Goal: Task Accomplishment & Management: Manage account settings

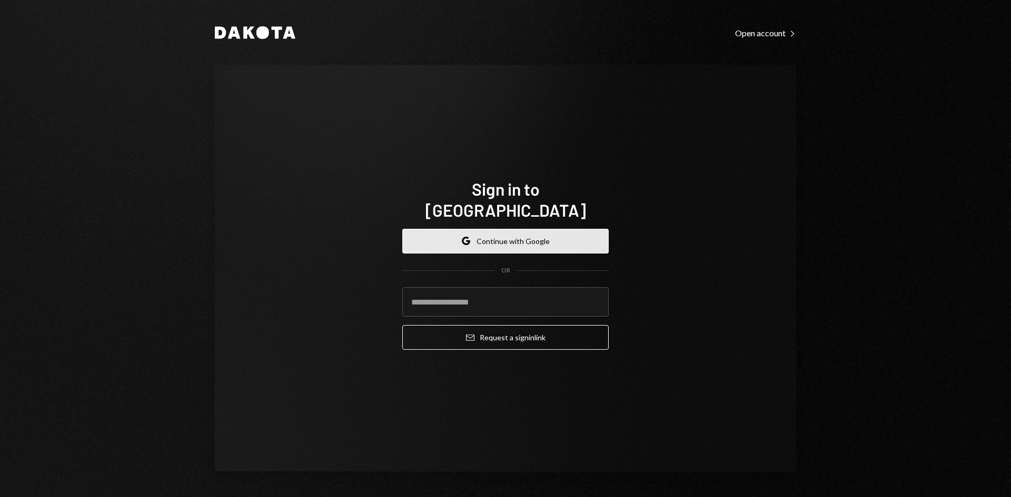
click at [544, 229] on button "Google Continue with Google" at bounding box center [505, 241] width 206 height 25
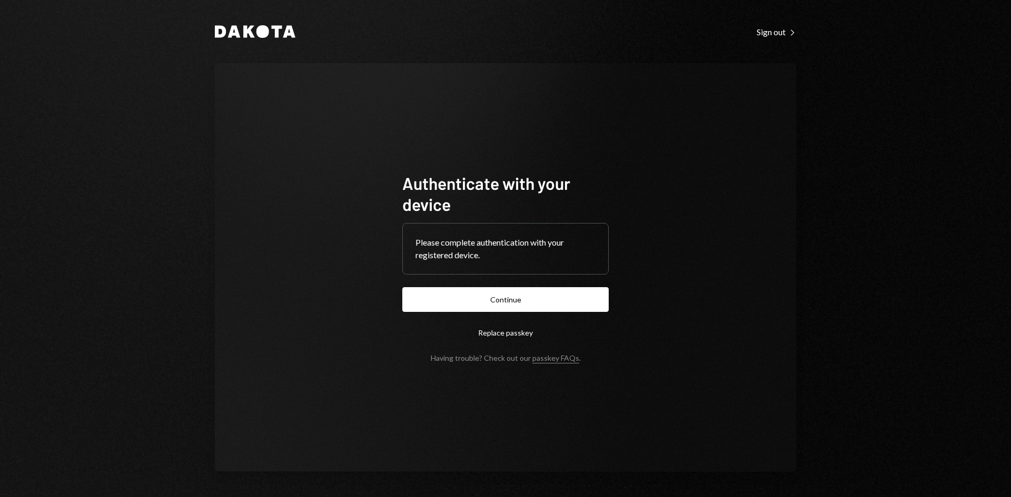
click at [465, 318] on form "Authenticate with your device Please complete authentication with your register…" at bounding box center [505, 268] width 206 height 190
click at [460, 301] on button "Continue" at bounding box center [505, 299] width 206 height 25
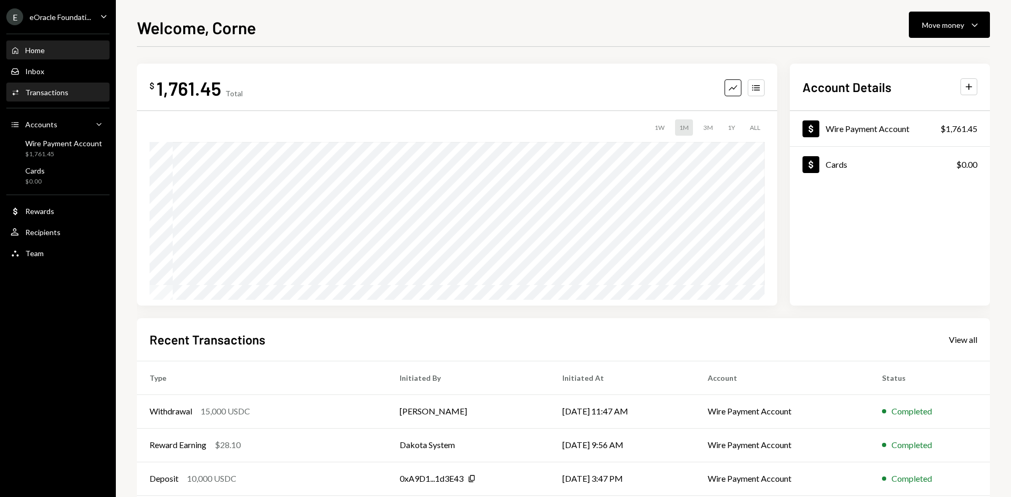
click at [70, 96] on div "Activities Transactions" at bounding box center [58, 92] width 95 height 9
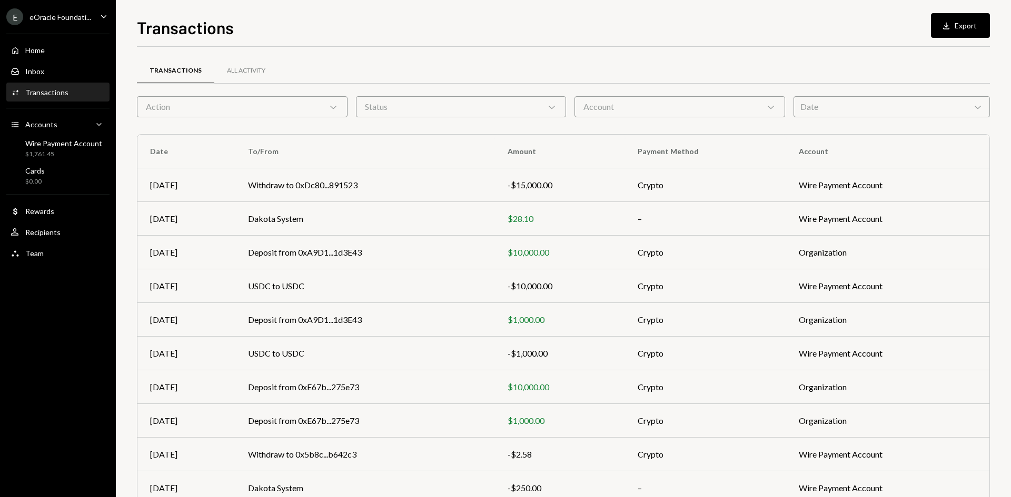
click at [884, 104] on div "Date Chevron Down" at bounding box center [891, 106] width 196 height 21
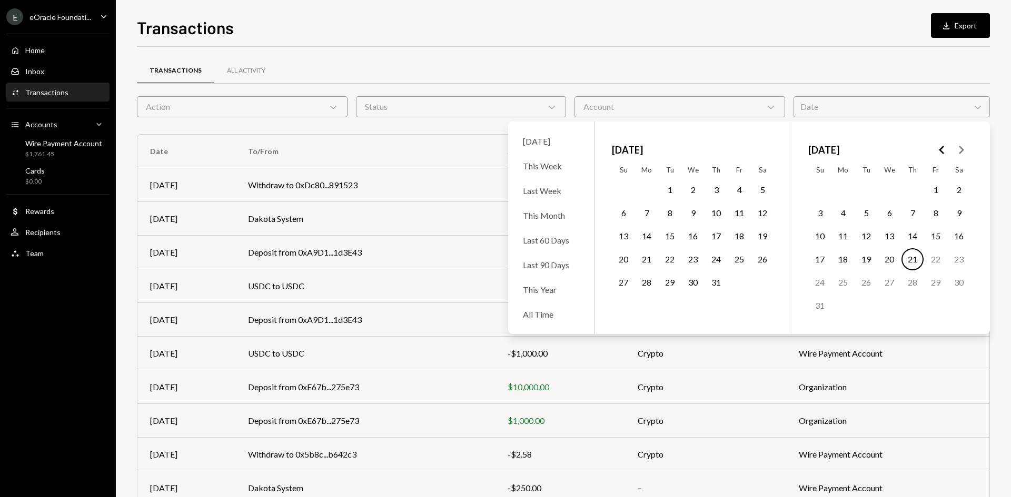
click at [698, 237] on button "16" at bounding box center [693, 236] width 22 height 22
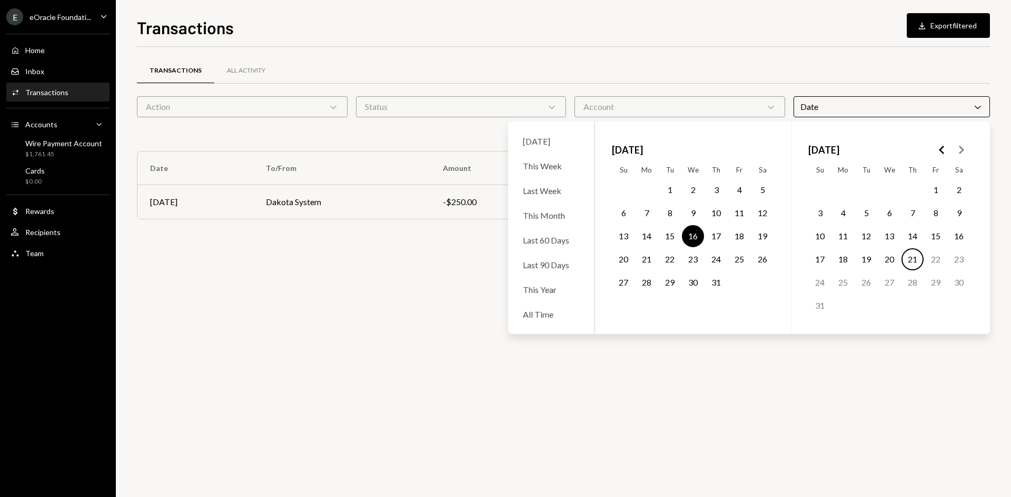
click at [909, 259] on button "21" at bounding box center [912, 259] width 22 height 22
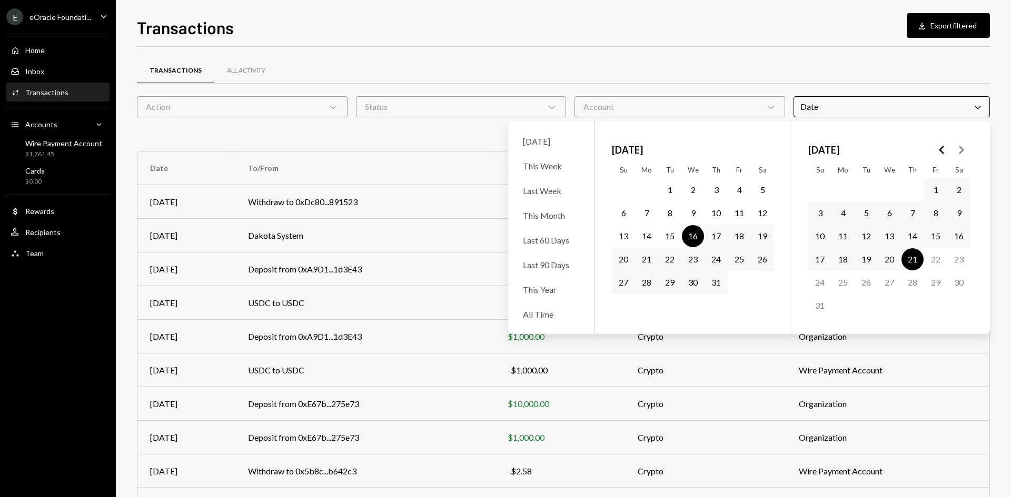
click at [800, 60] on div "Transactions All Activity" at bounding box center [563, 70] width 853 height 27
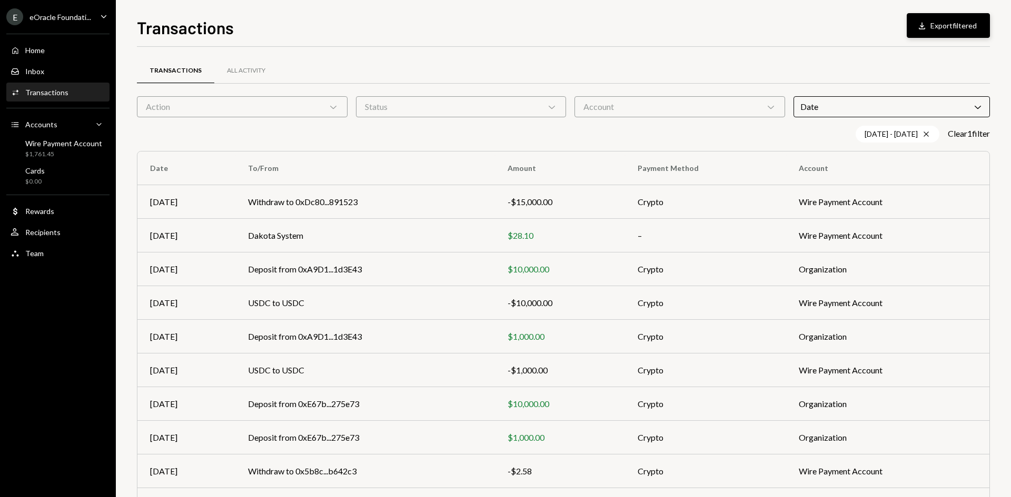
click at [946, 15] on button "Download Export filtered" at bounding box center [948, 25] width 83 height 25
